Goal: Task Accomplishment & Management: Manage account settings

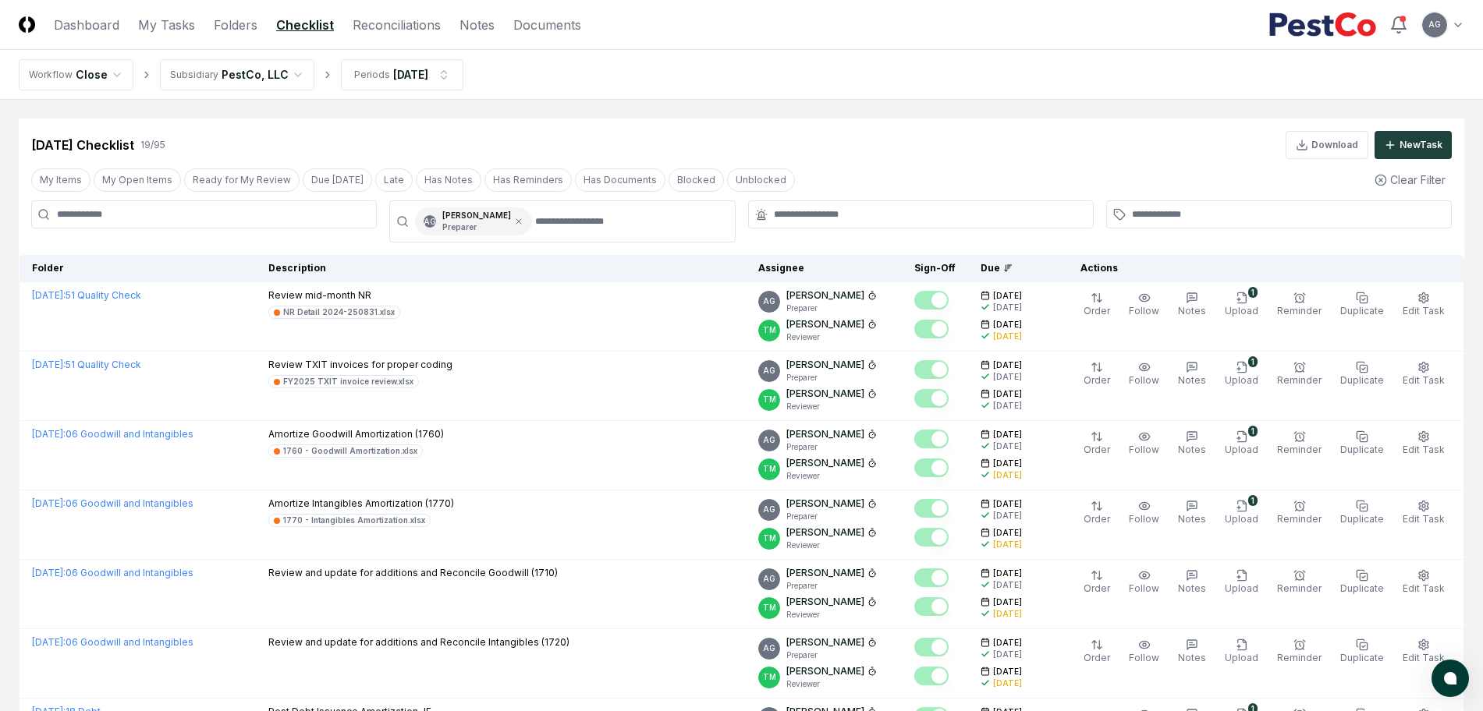
scroll to position [975, 0]
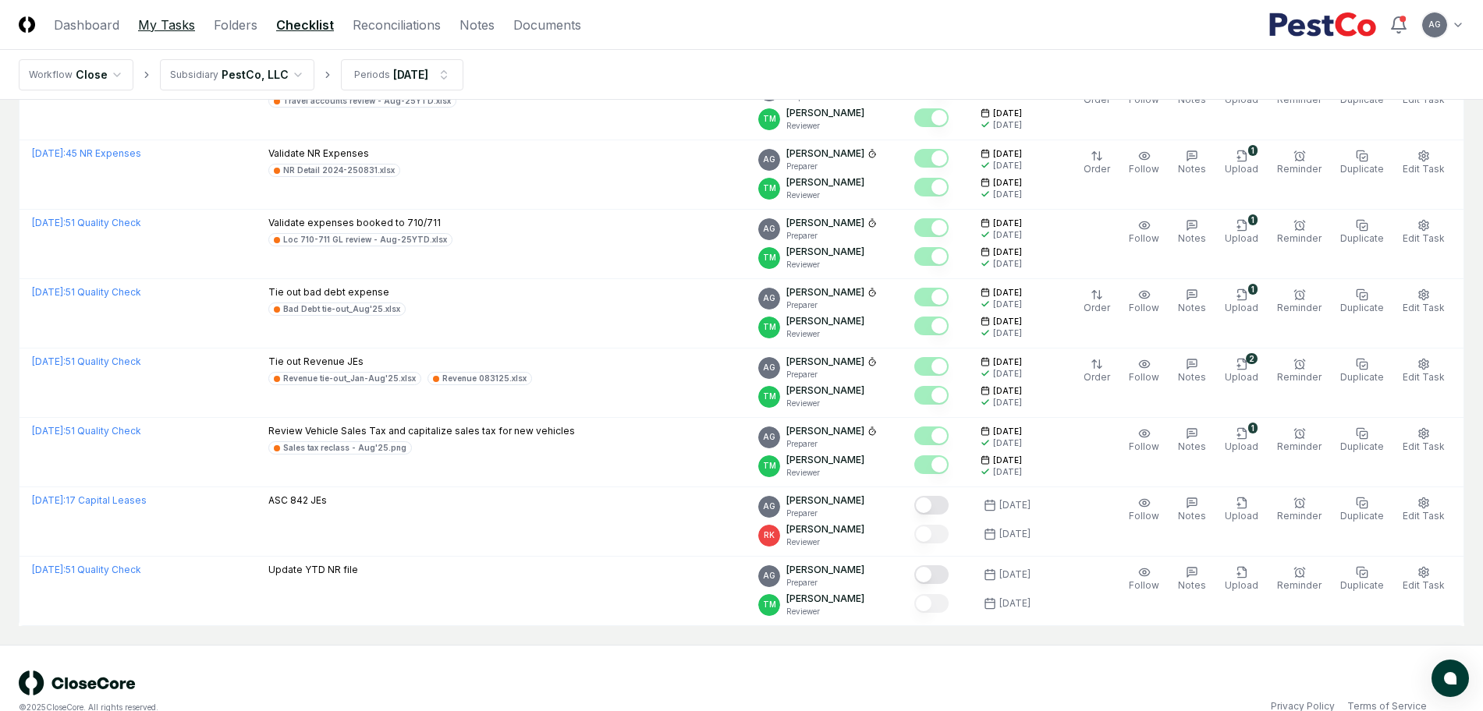
click at [168, 31] on link "My Tasks" at bounding box center [166, 25] width 57 height 19
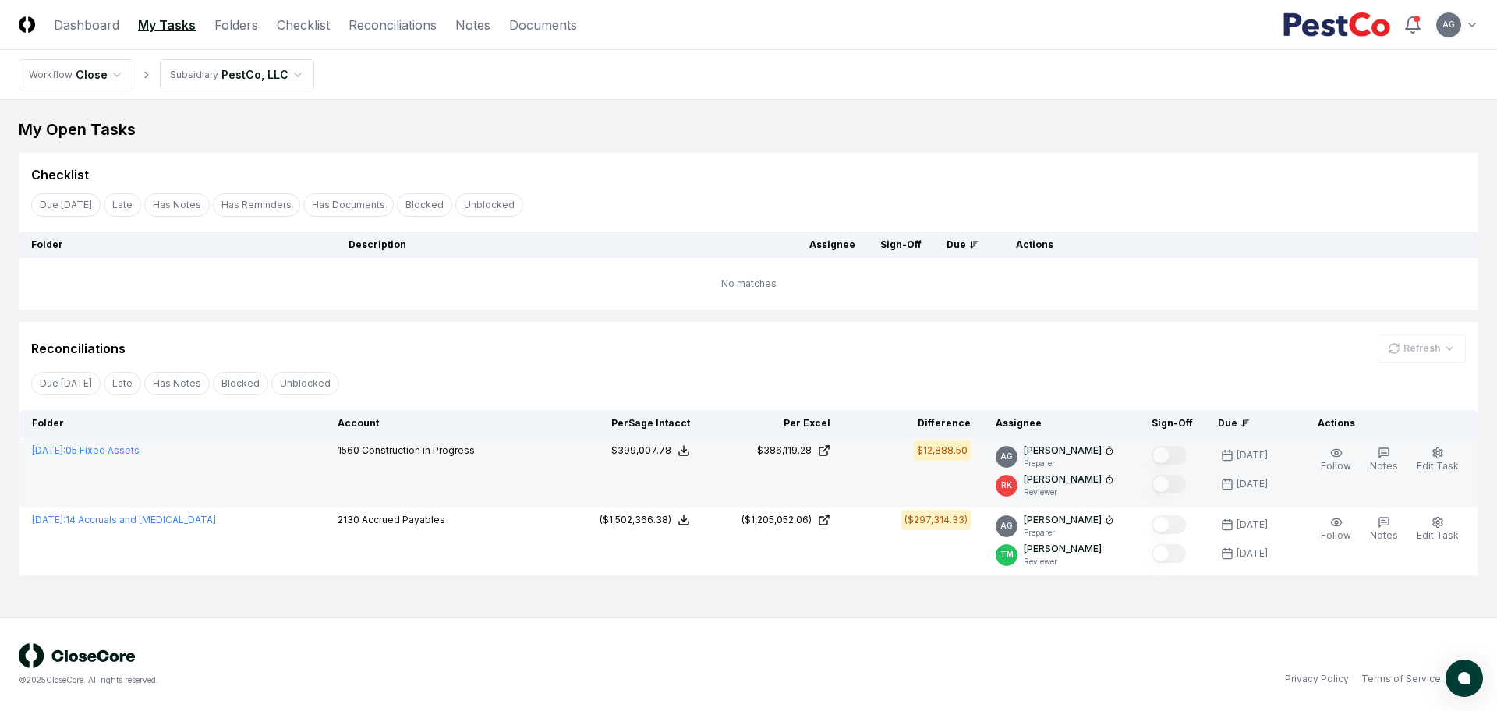
click at [107, 452] on link "[DATE] : 05 Fixed Assets" at bounding box center [86, 451] width 108 height 12
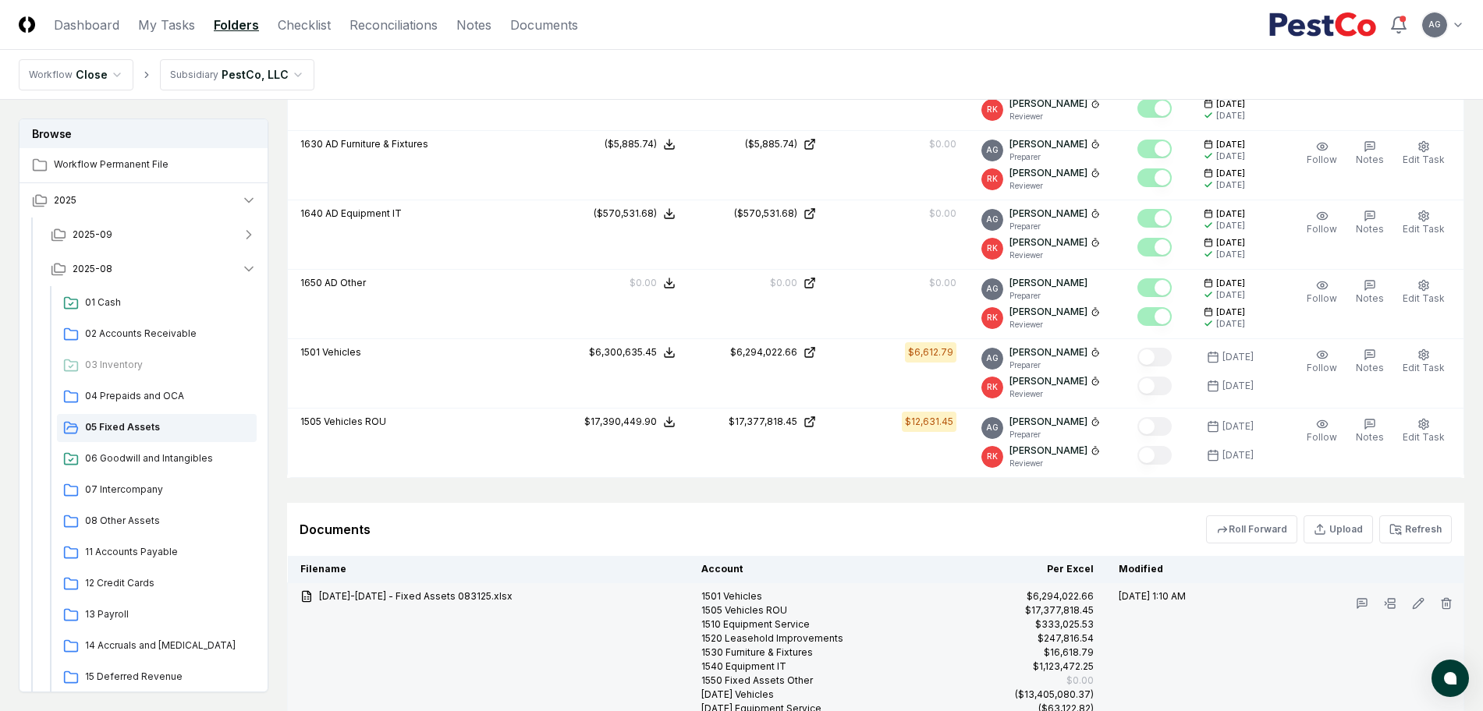
scroll to position [1515, 0]
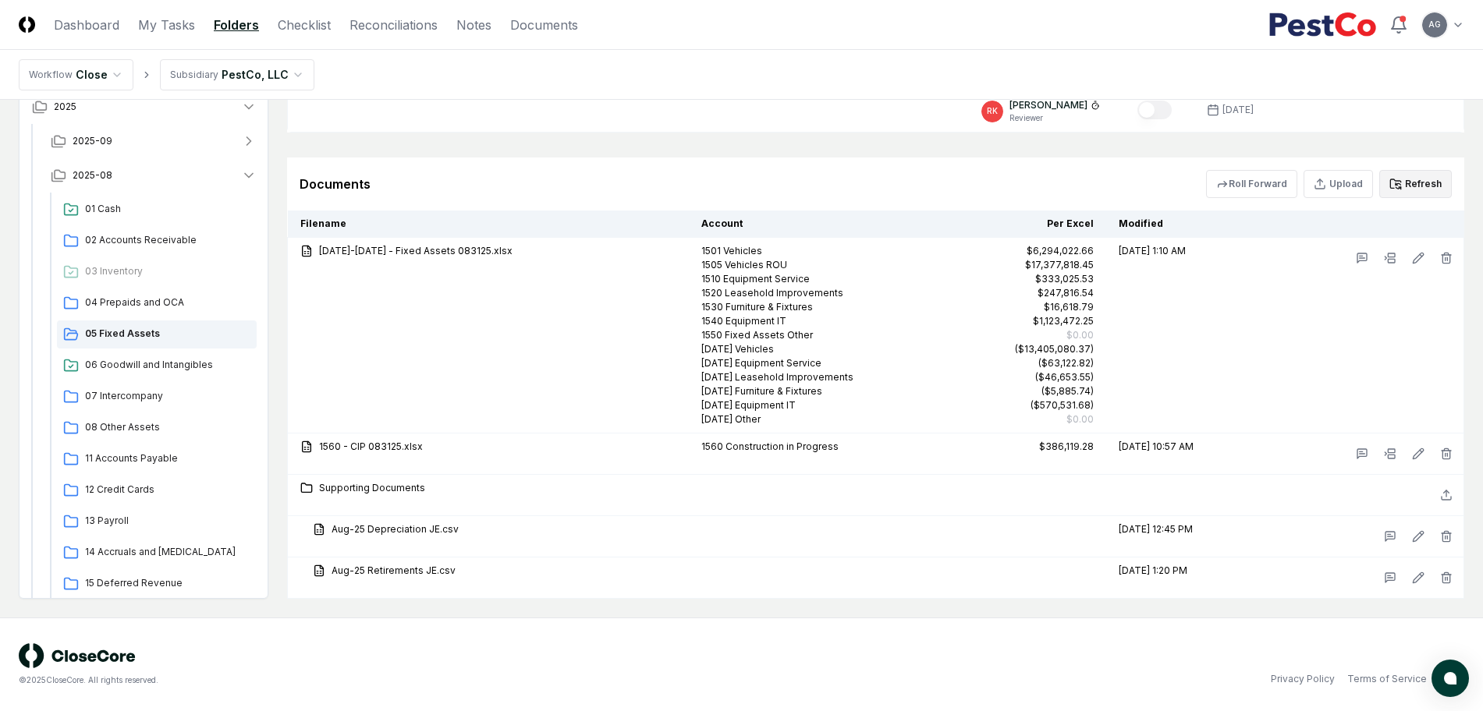
click at [1427, 186] on button "Refresh" at bounding box center [1415, 184] width 73 height 28
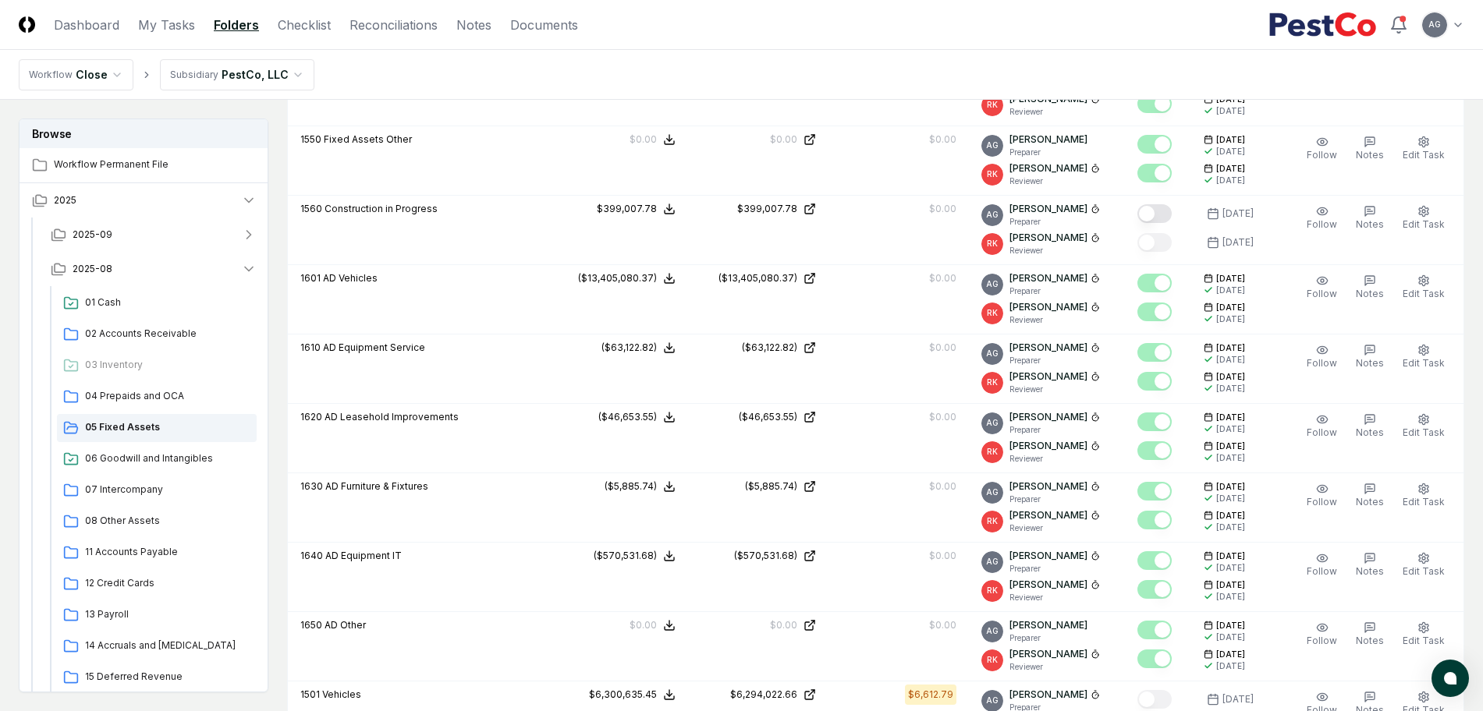
scroll to position [735, 0]
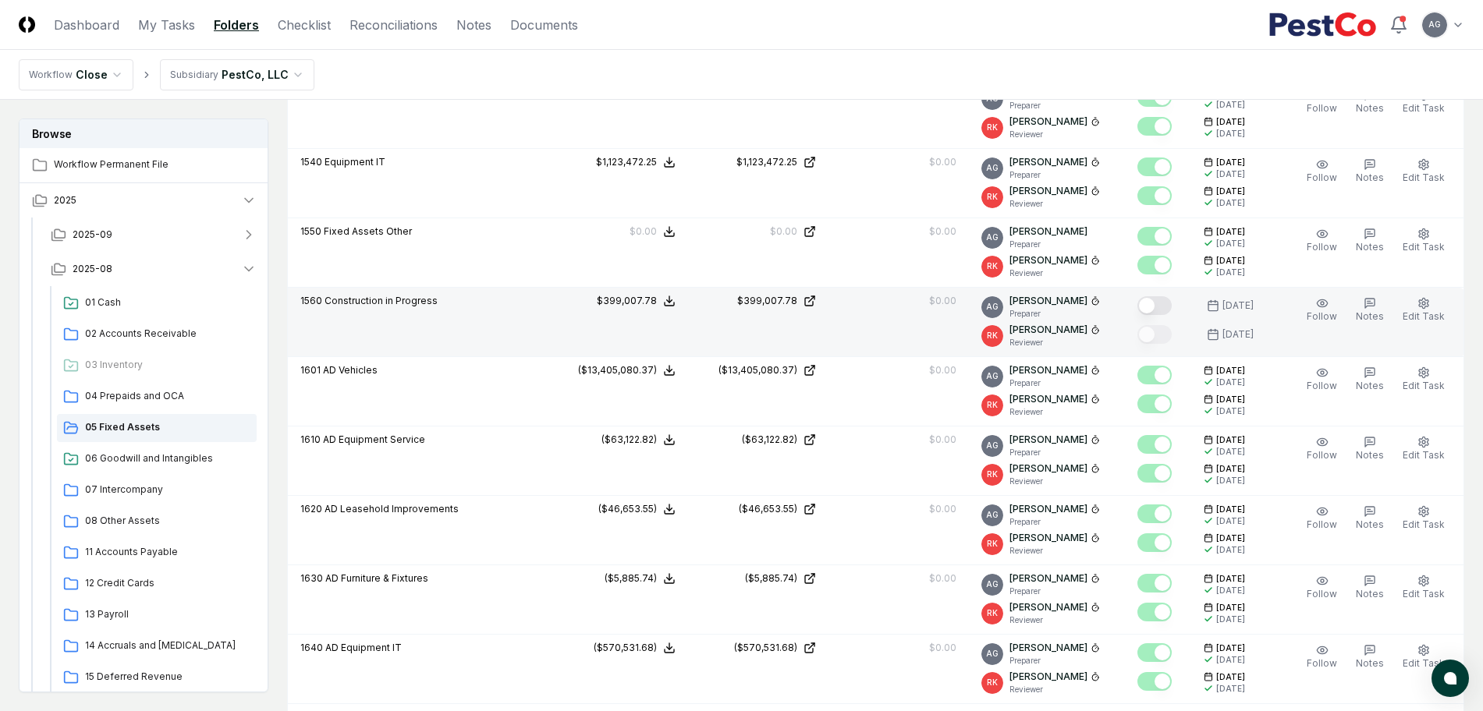
click at [1168, 306] on button "Mark complete" at bounding box center [1154, 305] width 34 height 19
click at [173, 19] on link "My Tasks" at bounding box center [166, 25] width 57 height 19
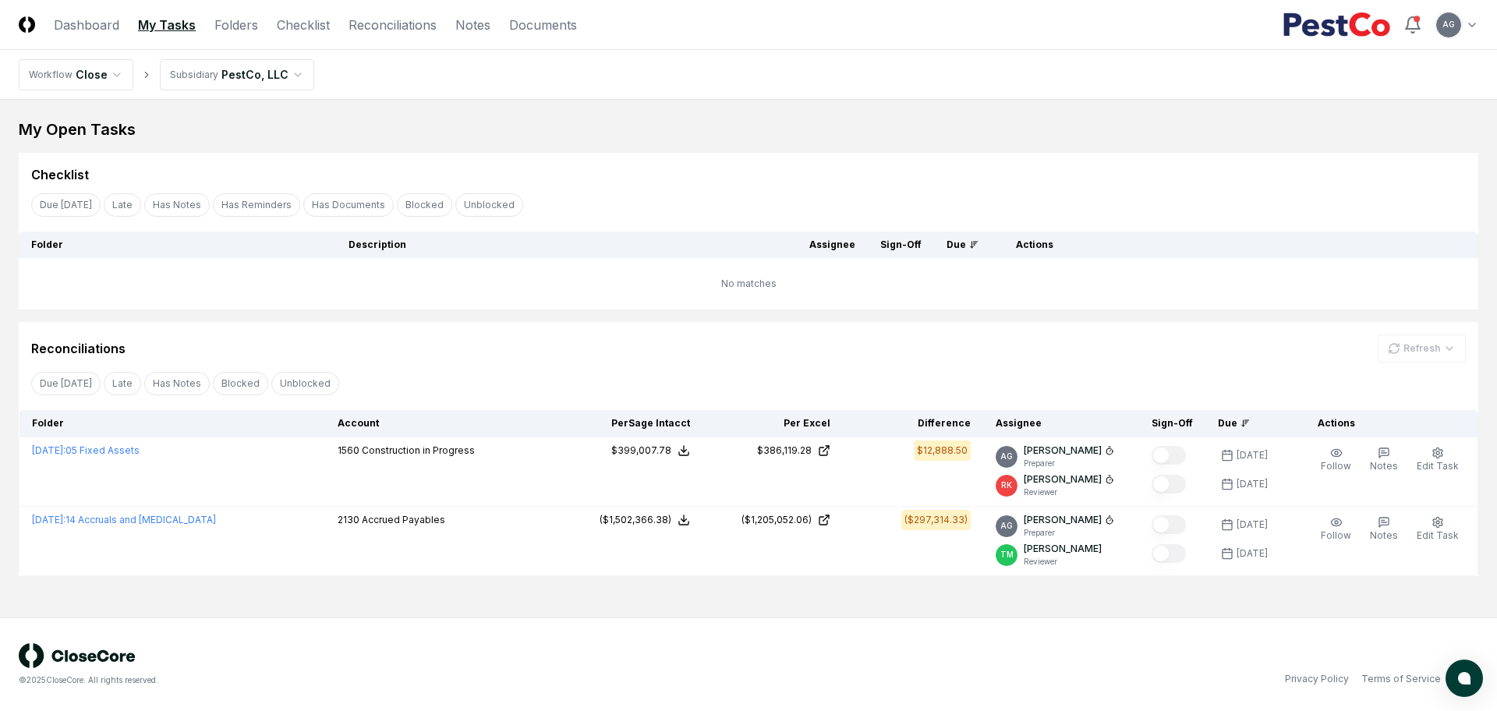
click at [378, 598] on main "My Open Tasks Cancel Reassign Checklist Due [DATE] Late Has Notes Has Reminders…" at bounding box center [748, 359] width 1497 height 518
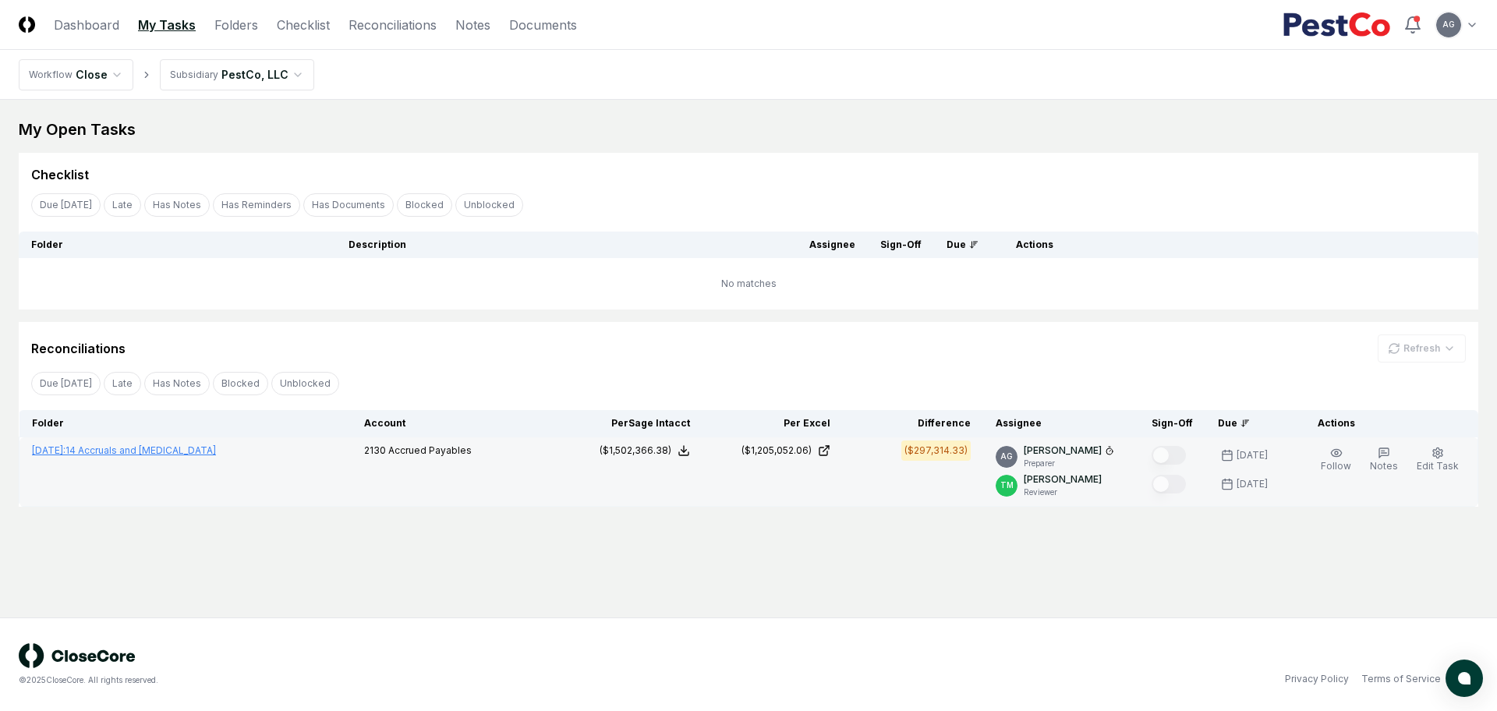
click at [168, 450] on link "[DATE] : 14 Accruals and [MEDICAL_DATA]" at bounding box center [124, 451] width 184 height 12
